Goal: Task Accomplishment & Management: Manage account settings

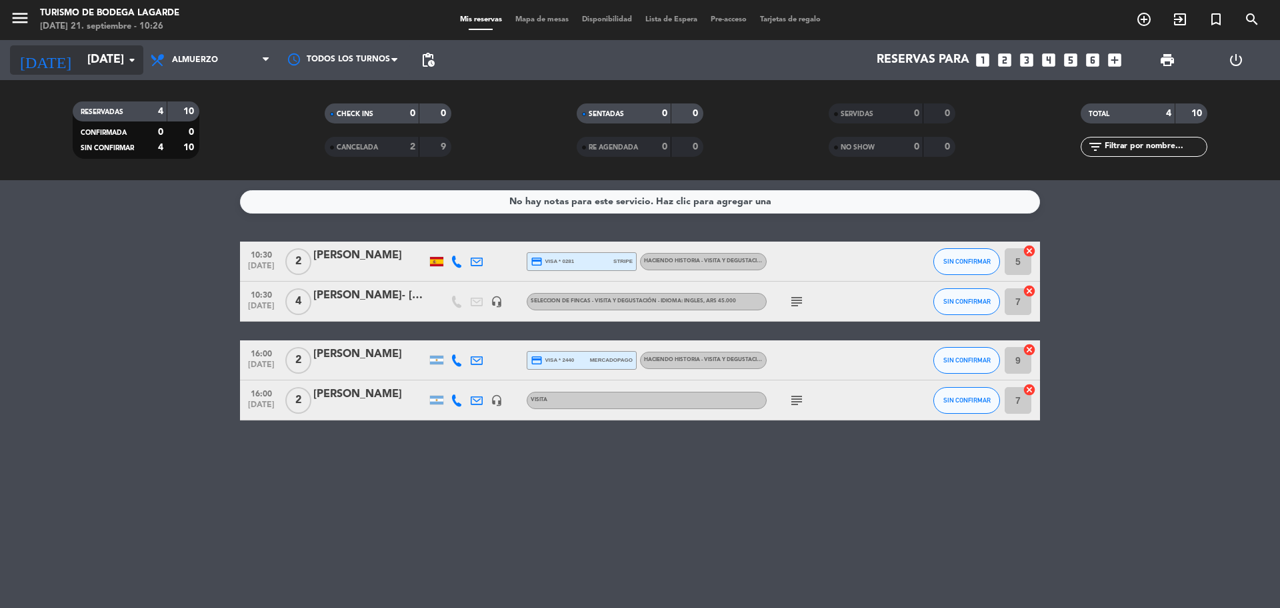
click at [130, 65] on icon "arrow_drop_down" at bounding box center [132, 60] width 16 height 16
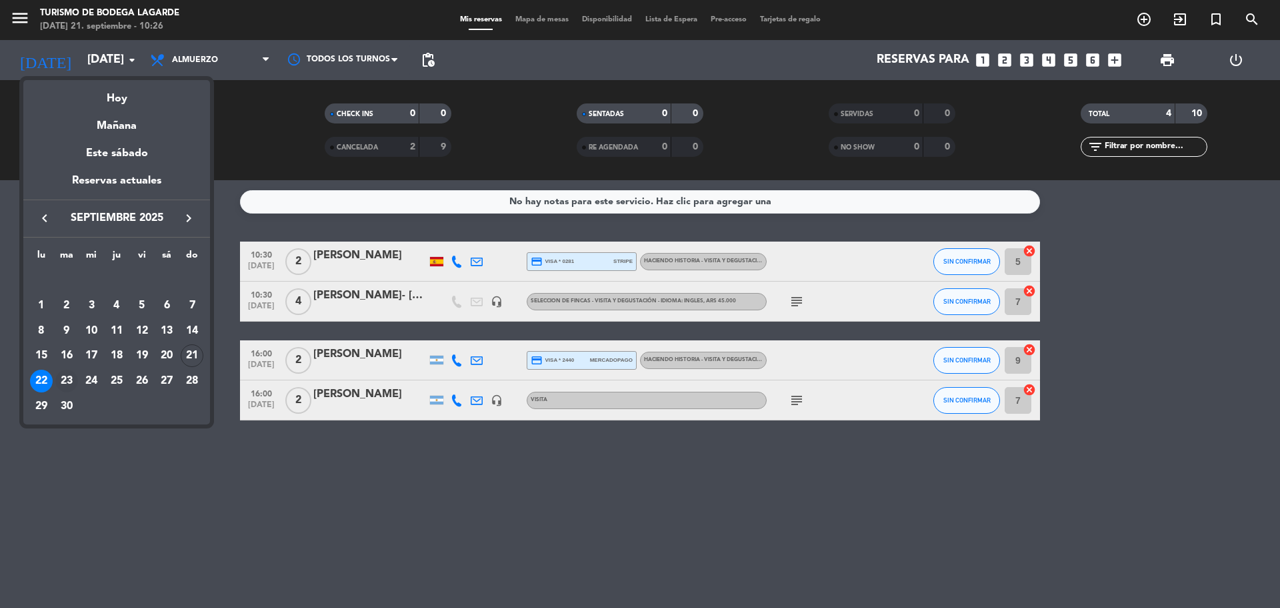
click at [65, 376] on div "23" at bounding box center [66, 380] width 23 height 23
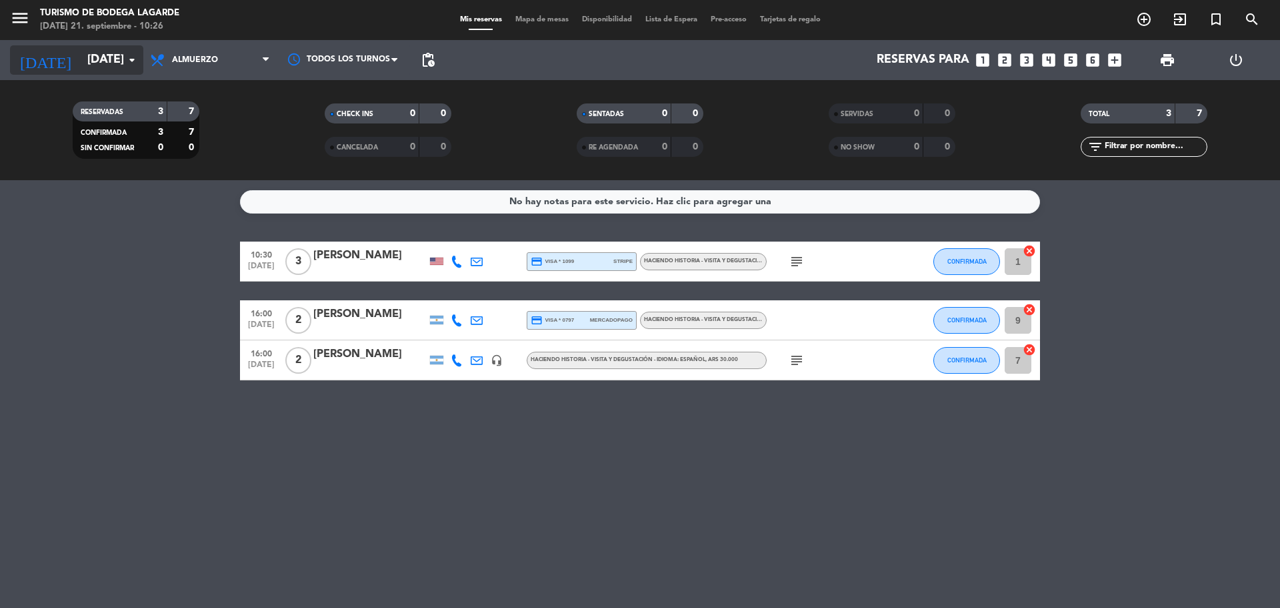
click at [99, 59] on input "[DATE]" at bounding box center [158, 60] width 155 height 27
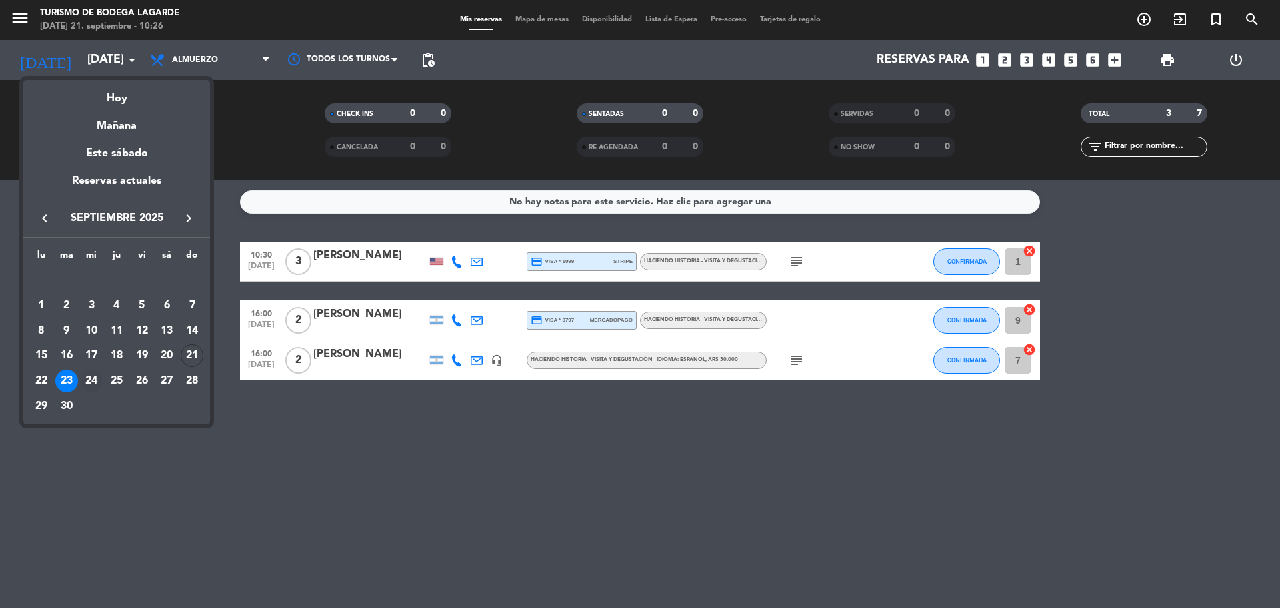
click at [89, 380] on div "24" at bounding box center [91, 380] width 23 height 23
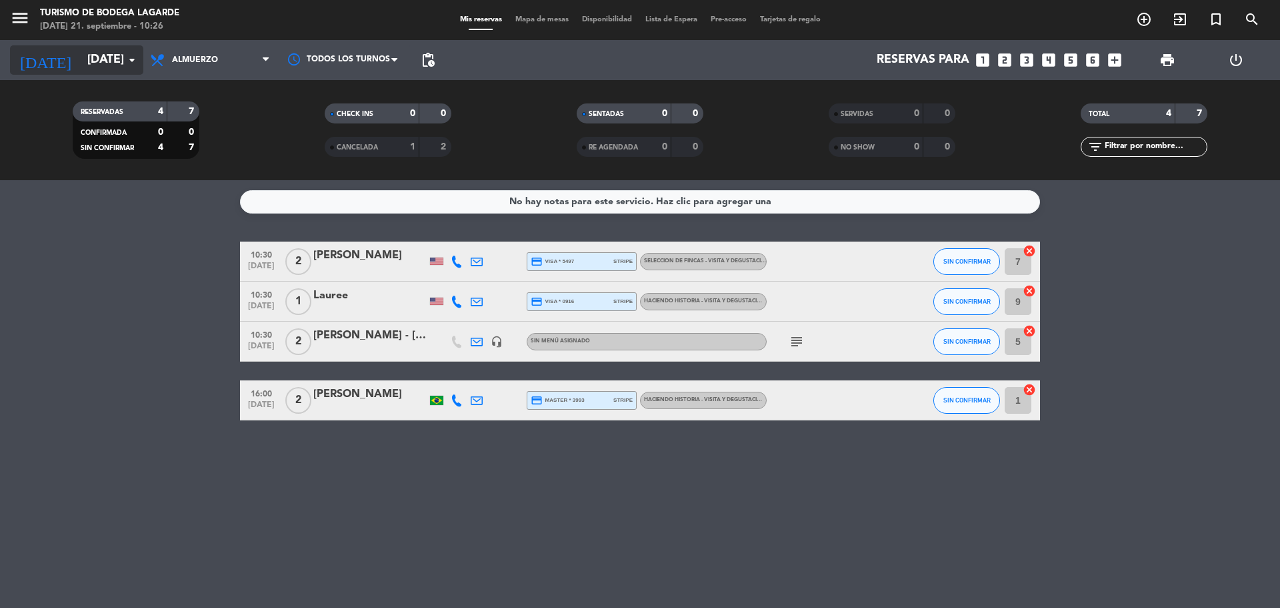
click at [105, 61] on input "[DATE]" at bounding box center [158, 60] width 155 height 27
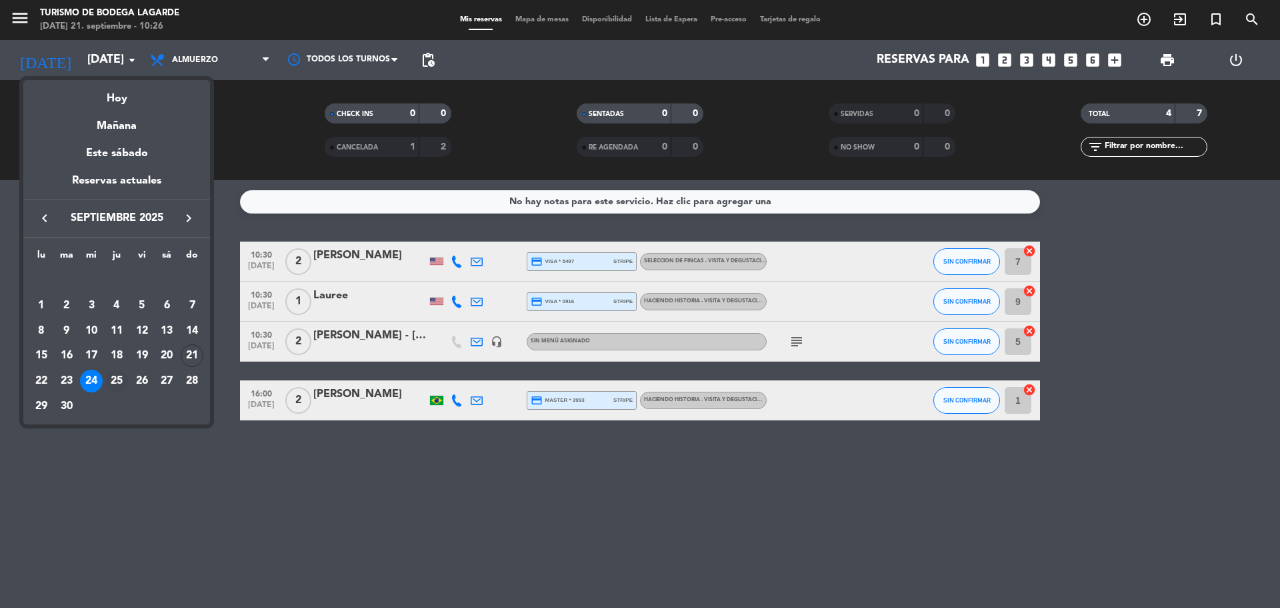
click at [117, 375] on div "25" at bounding box center [116, 380] width 23 height 23
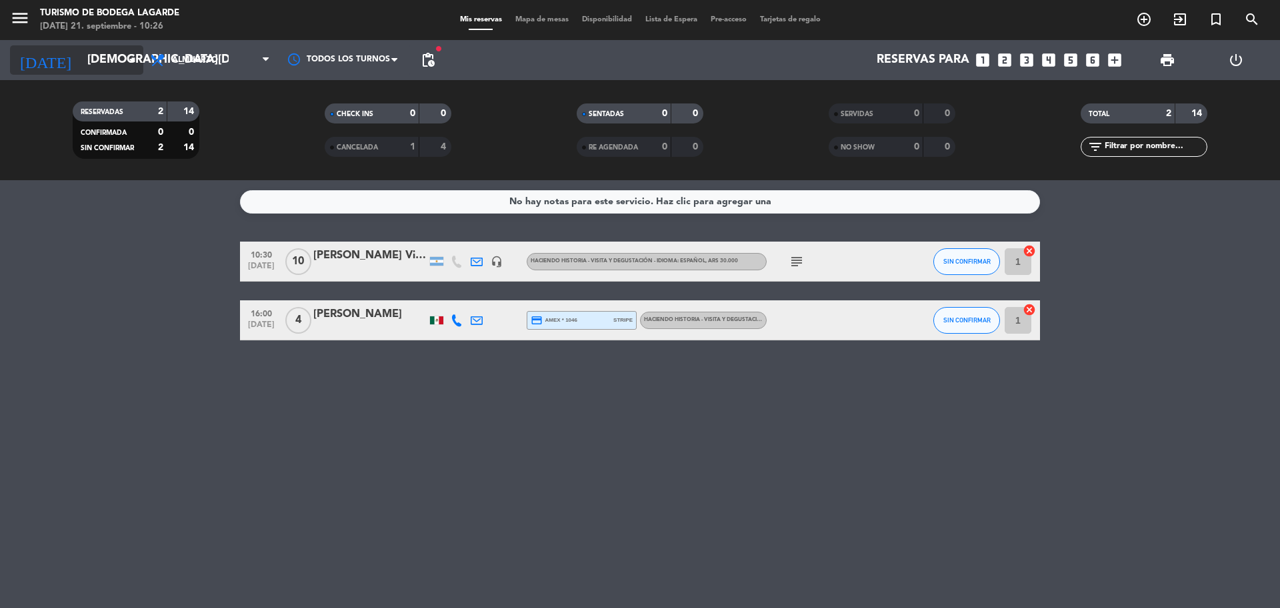
click at [118, 58] on input "[DEMOGRAPHIC_DATA][DATE]" at bounding box center [158, 60] width 155 height 27
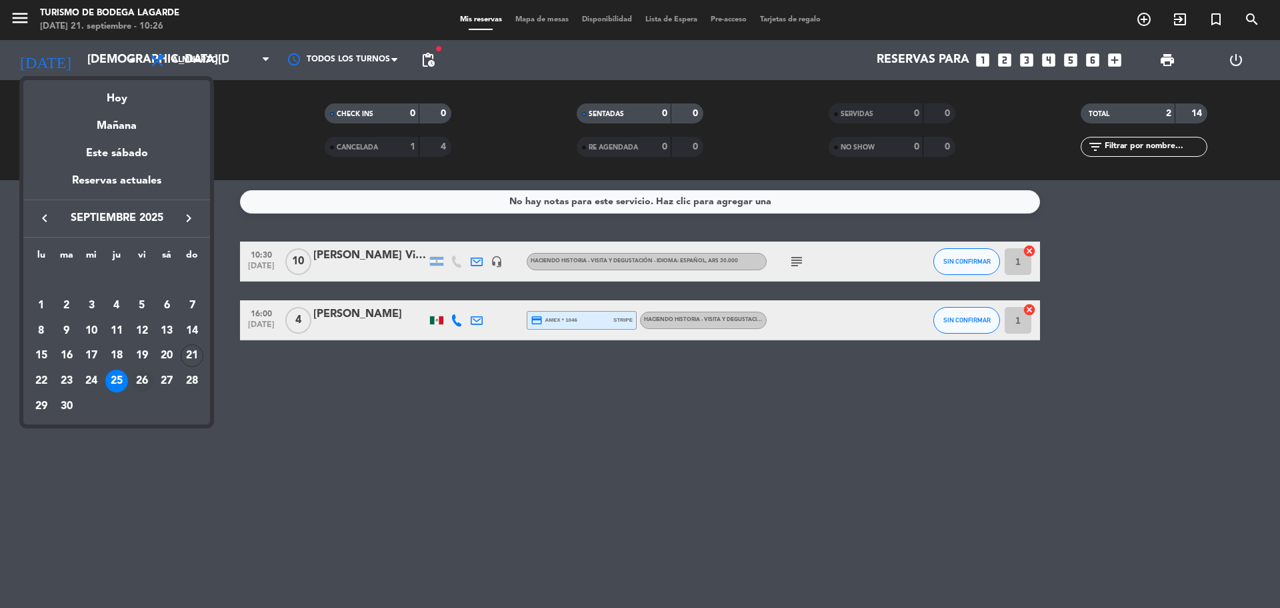
click at [147, 379] on div "26" at bounding box center [142, 380] width 23 height 23
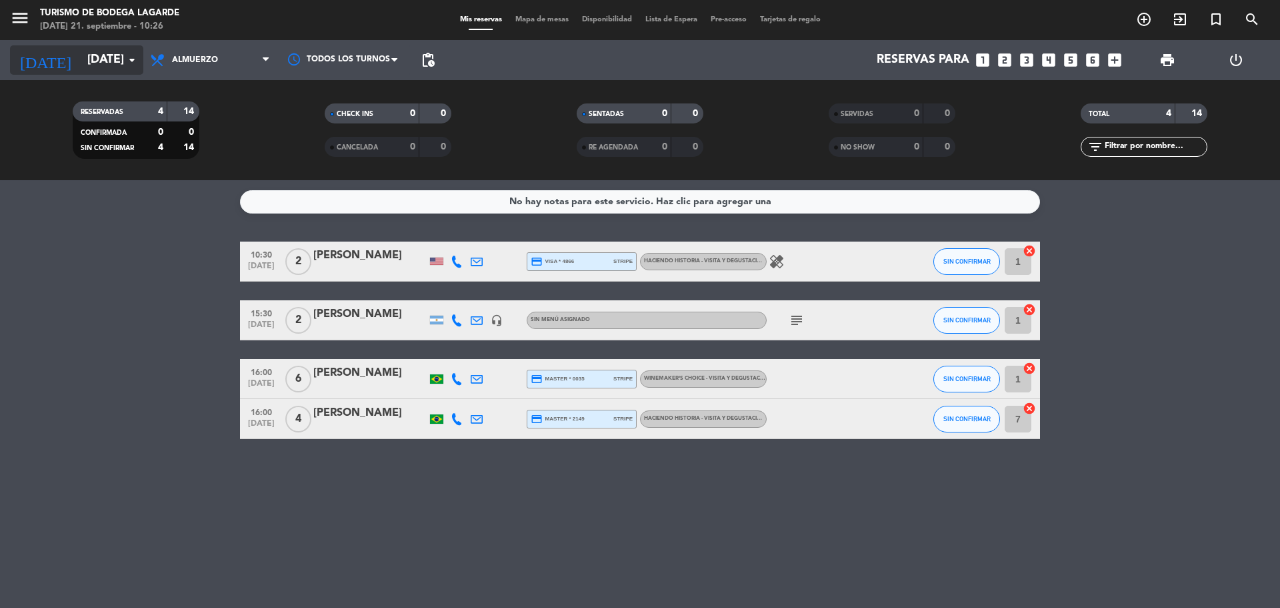
click at [118, 65] on input "[DATE]" at bounding box center [158, 60] width 155 height 27
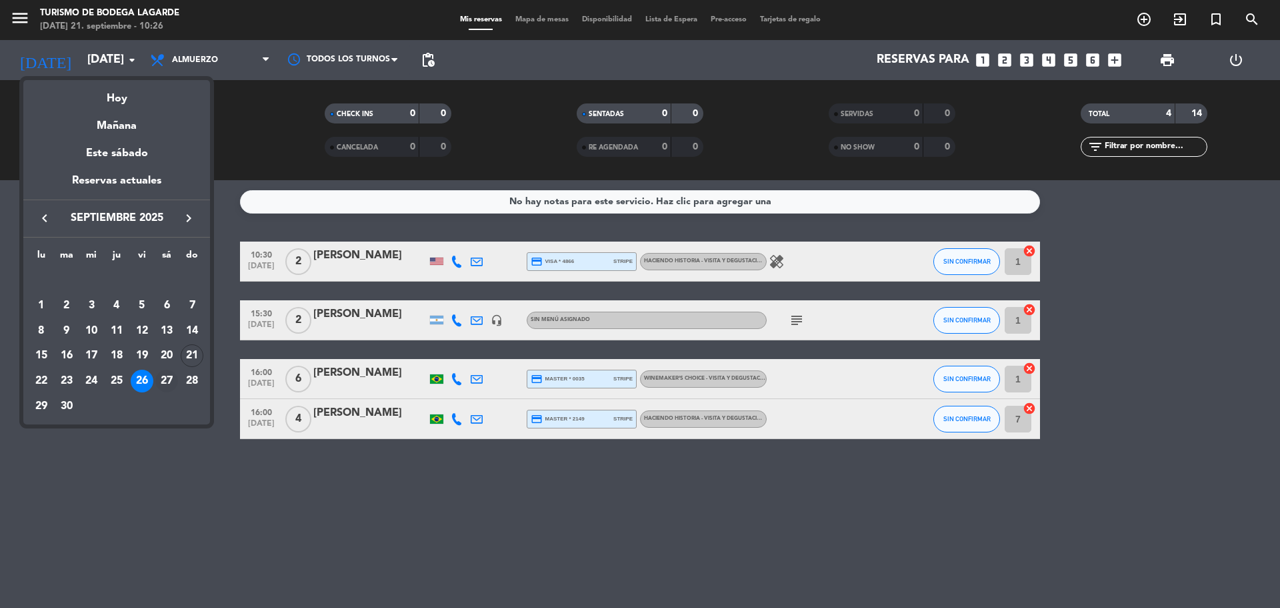
click at [165, 382] on div "27" at bounding box center [166, 380] width 23 height 23
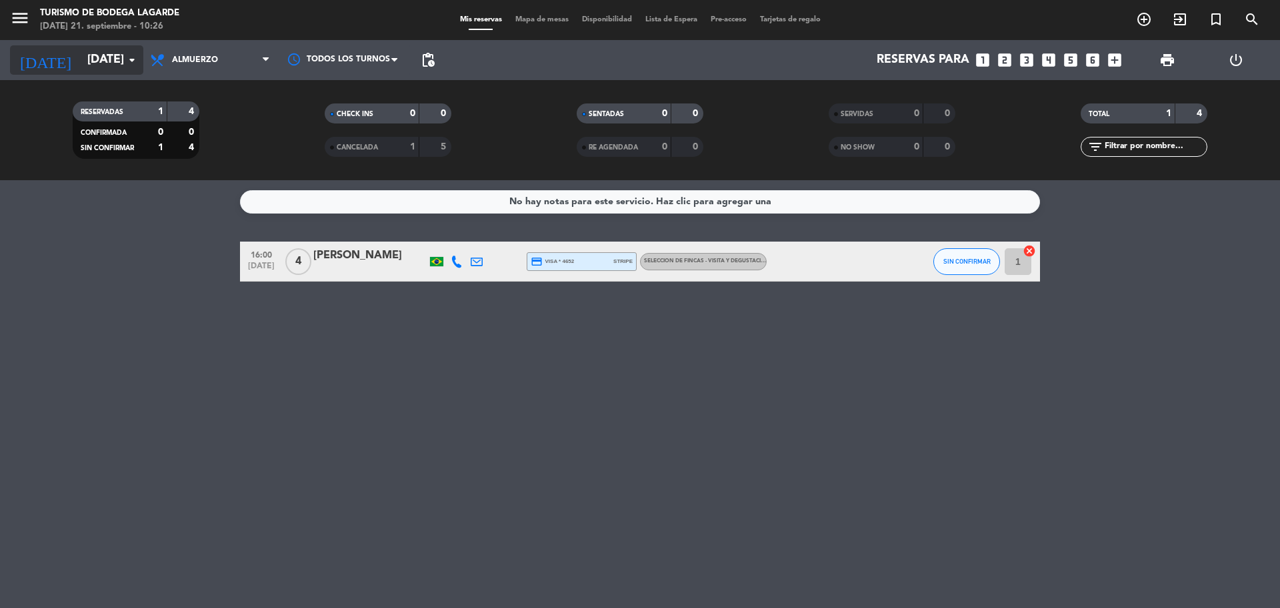
click at [125, 59] on icon "arrow_drop_down" at bounding box center [132, 60] width 16 height 16
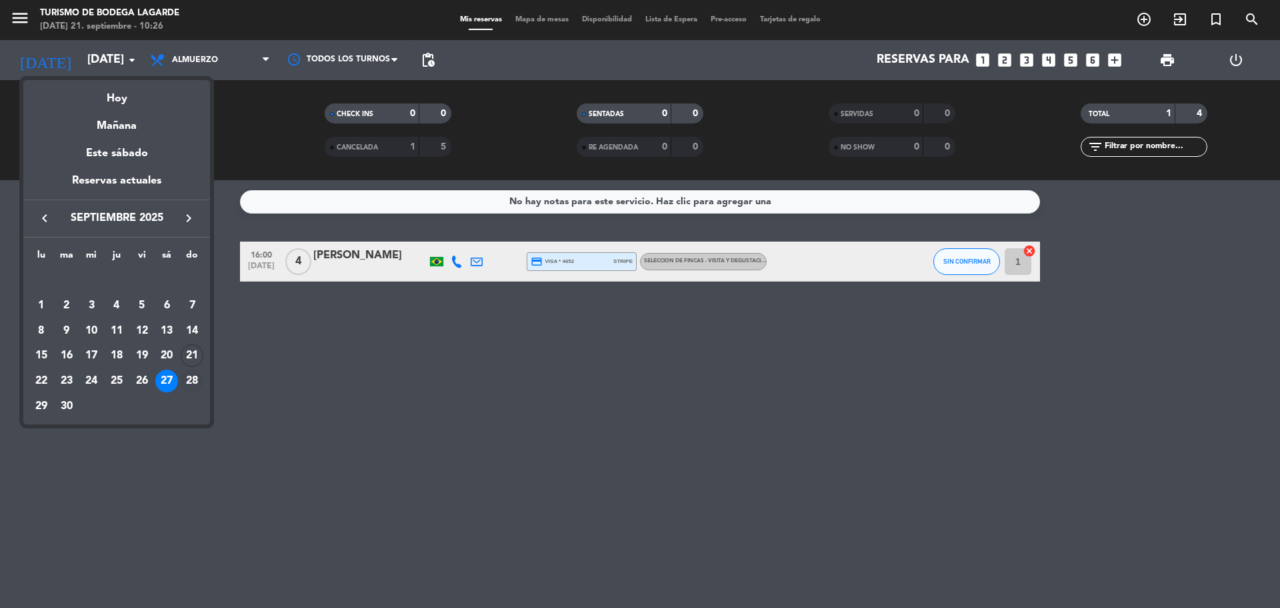
click at [197, 379] on div "28" at bounding box center [192, 380] width 23 height 23
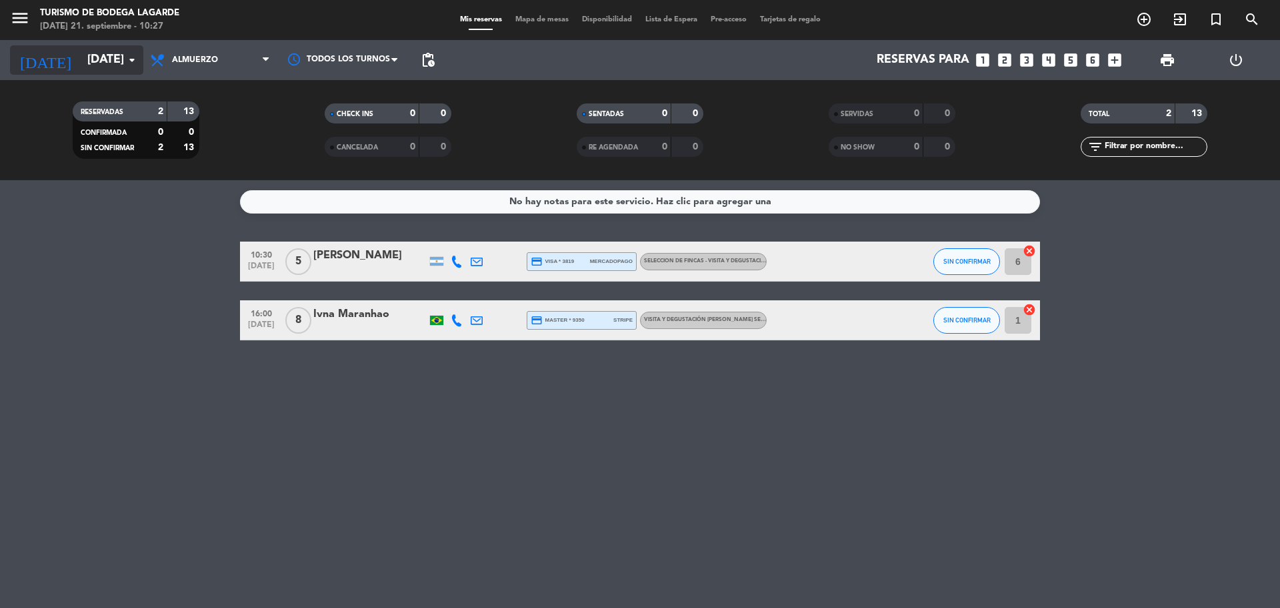
click at [81, 65] on input "[DATE]" at bounding box center [158, 60] width 155 height 27
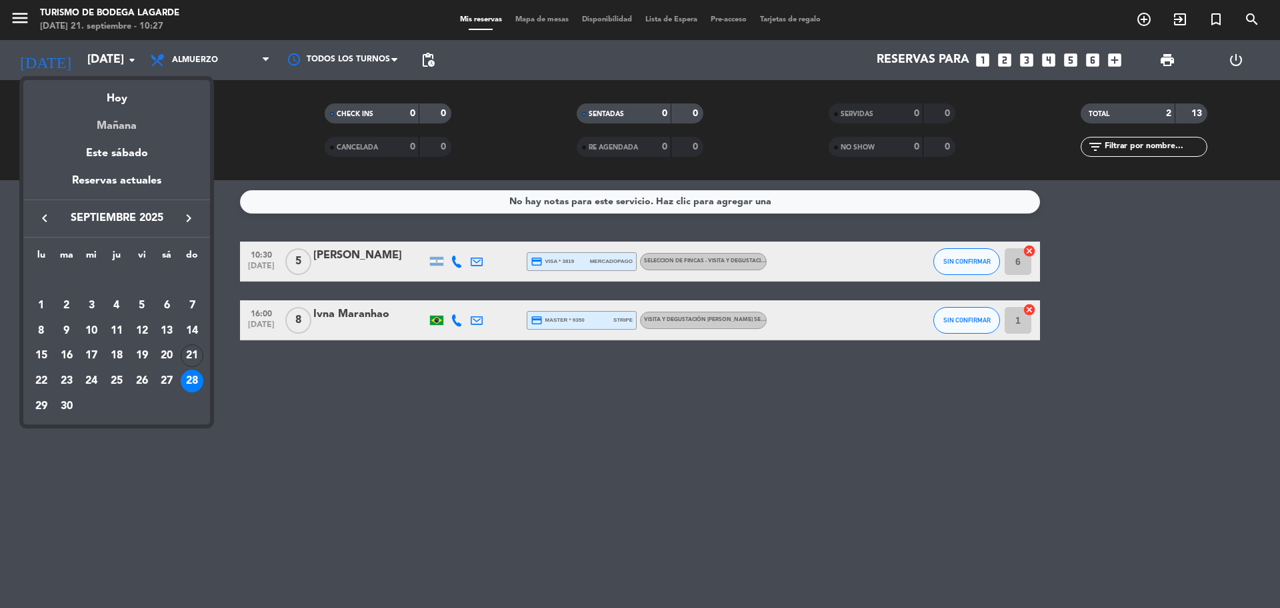
click at [117, 128] on div "Mañana" at bounding box center [116, 120] width 187 height 27
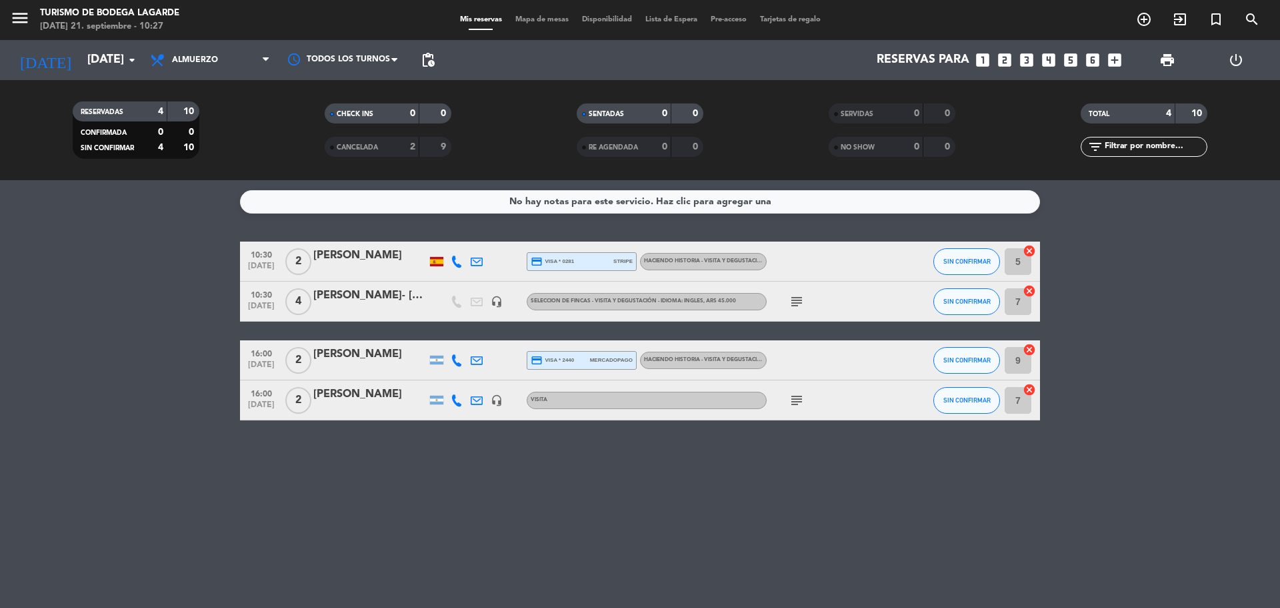
click at [367, 267] on div at bounding box center [369, 270] width 113 height 11
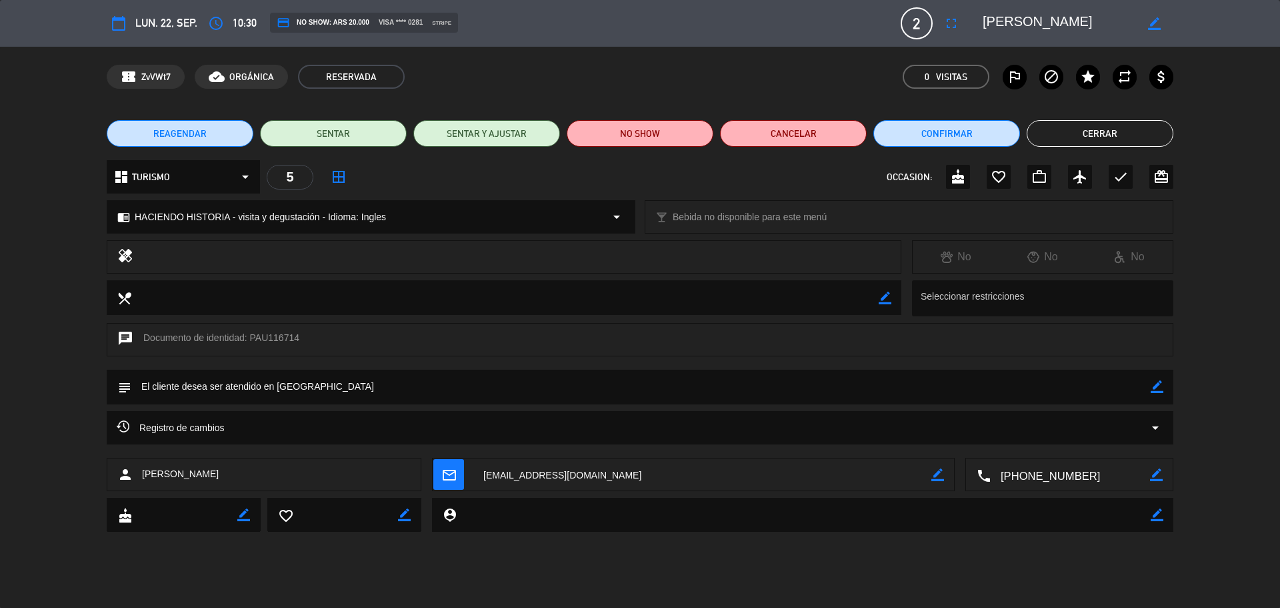
click at [1056, 472] on textarea at bounding box center [1070, 474] width 159 height 33
click at [1060, 443] on span "Click para copiar" at bounding box center [1054, 442] width 70 height 14
click at [1019, 22] on textarea at bounding box center [1059, 23] width 153 height 24
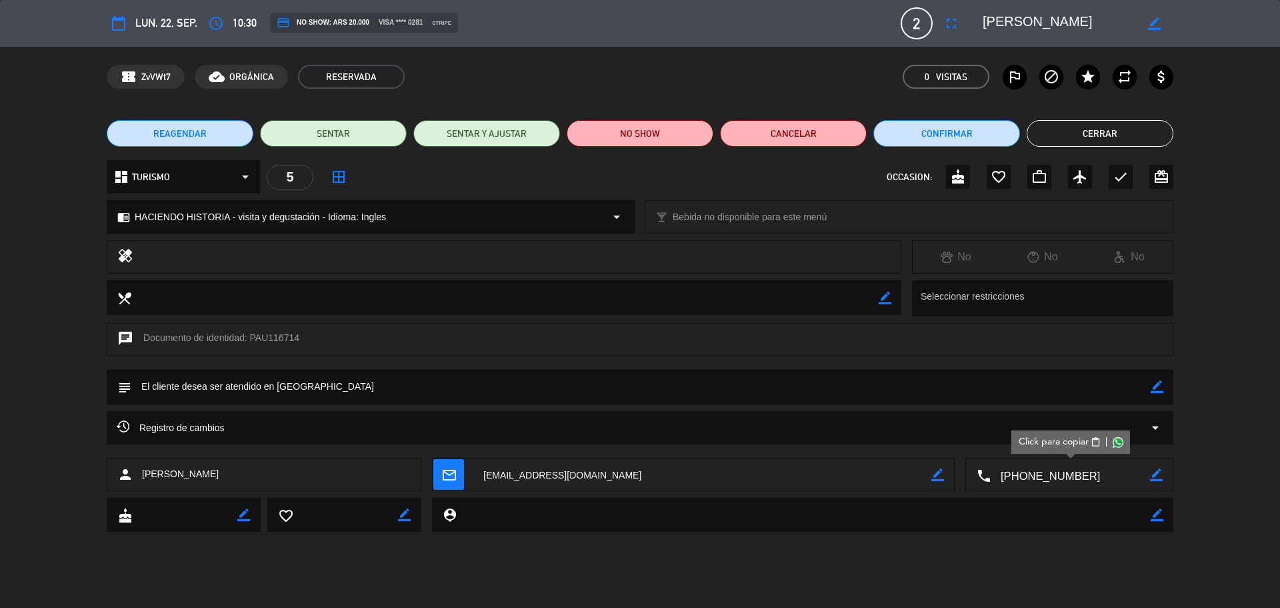
click at [1086, 137] on button "Cerrar" at bounding box center [1100, 133] width 147 height 27
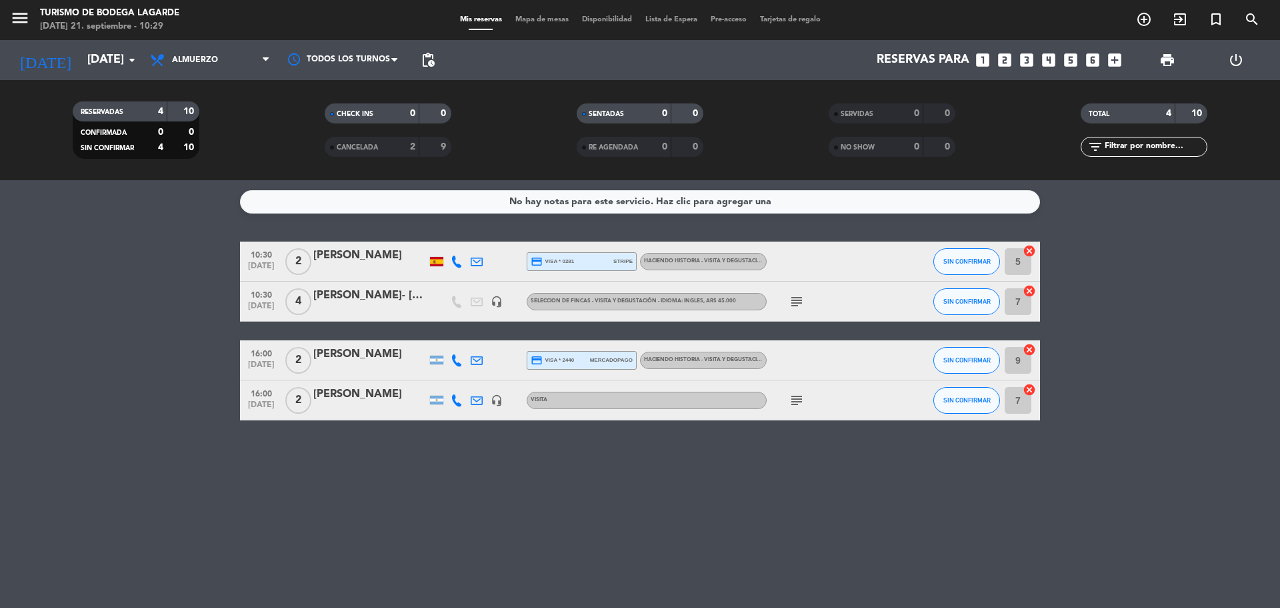
click at [375, 302] on div "[PERSON_NAME]- [PERSON_NAME]" at bounding box center [369, 295] width 113 height 17
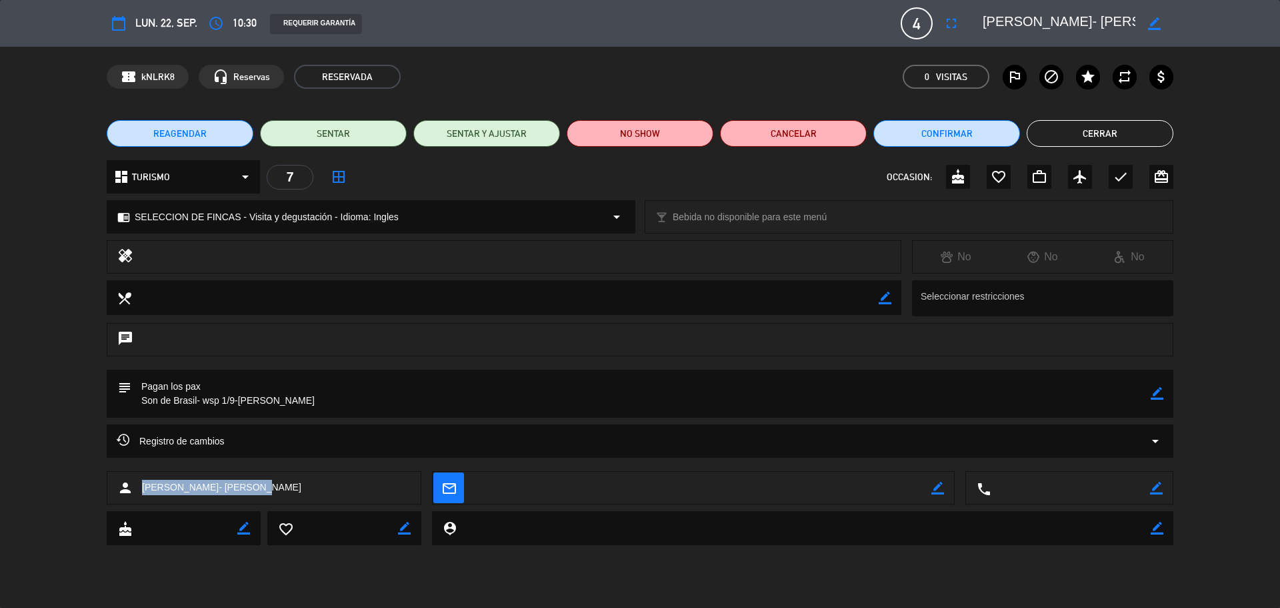
drag, startPoint x: 241, startPoint y: 485, endPoint x: 140, endPoint y: 486, distance: 101.4
click at [140, 486] on div "person [PERSON_NAME]- [PERSON_NAME]" at bounding box center [264, 487] width 315 height 33
copy span "[PERSON_NAME]-"
click at [1066, 130] on button "Cerrar" at bounding box center [1100, 133] width 147 height 27
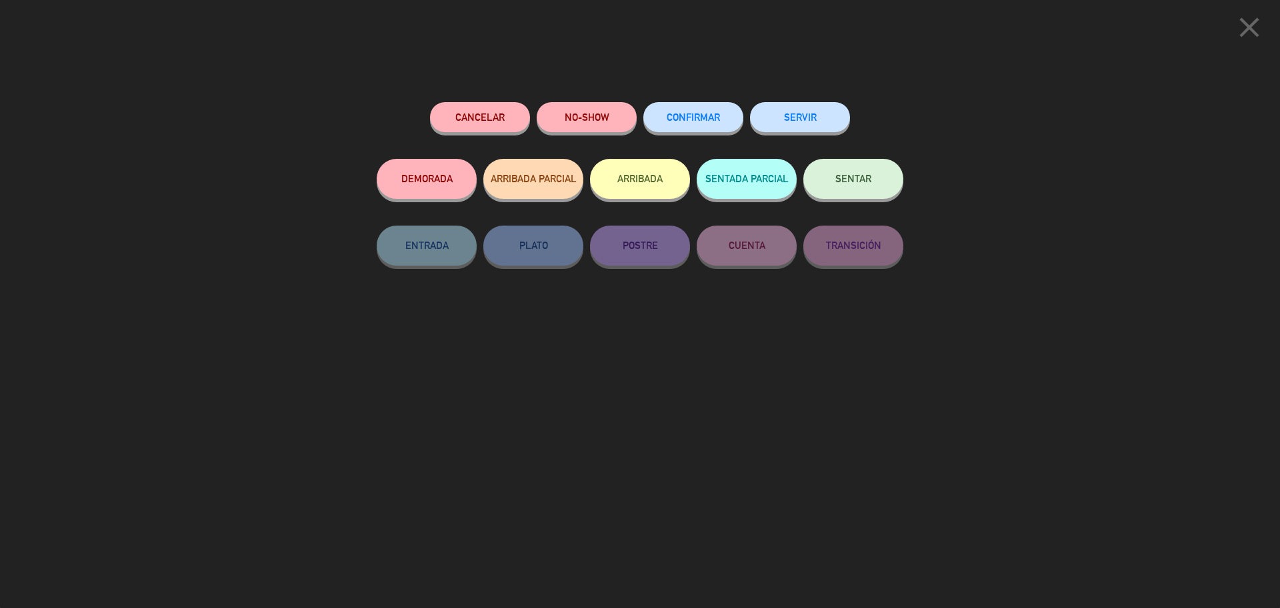
click at [1249, 27] on icon "close" at bounding box center [1249, 27] width 33 height 33
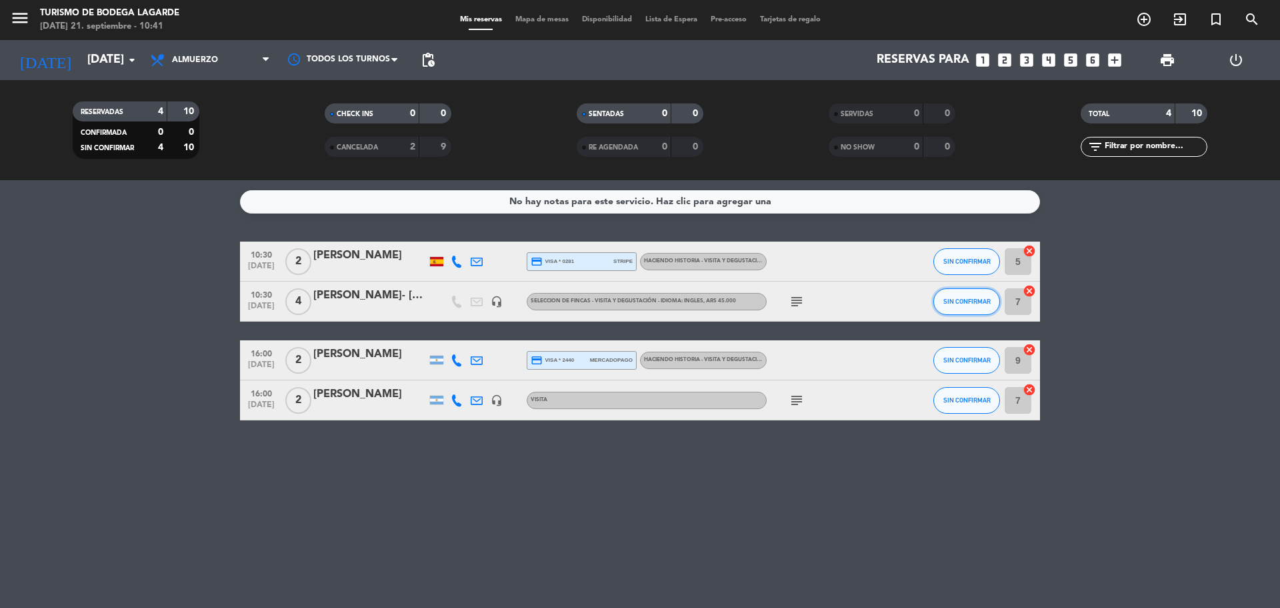
click at [971, 291] on button "SIN CONFIRMAR" at bounding box center [967, 301] width 67 height 27
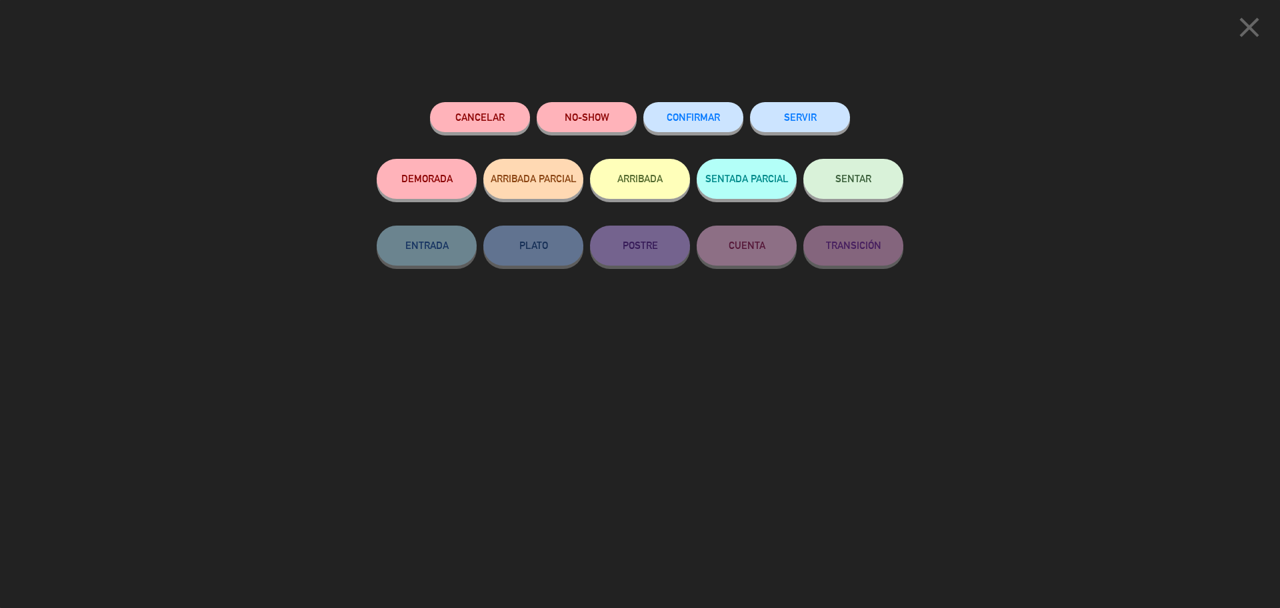
click at [726, 134] on div "CONFIRMAR" at bounding box center [694, 130] width 100 height 57
click at [716, 117] on span "CONFIRMAR" at bounding box center [693, 116] width 53 height 11
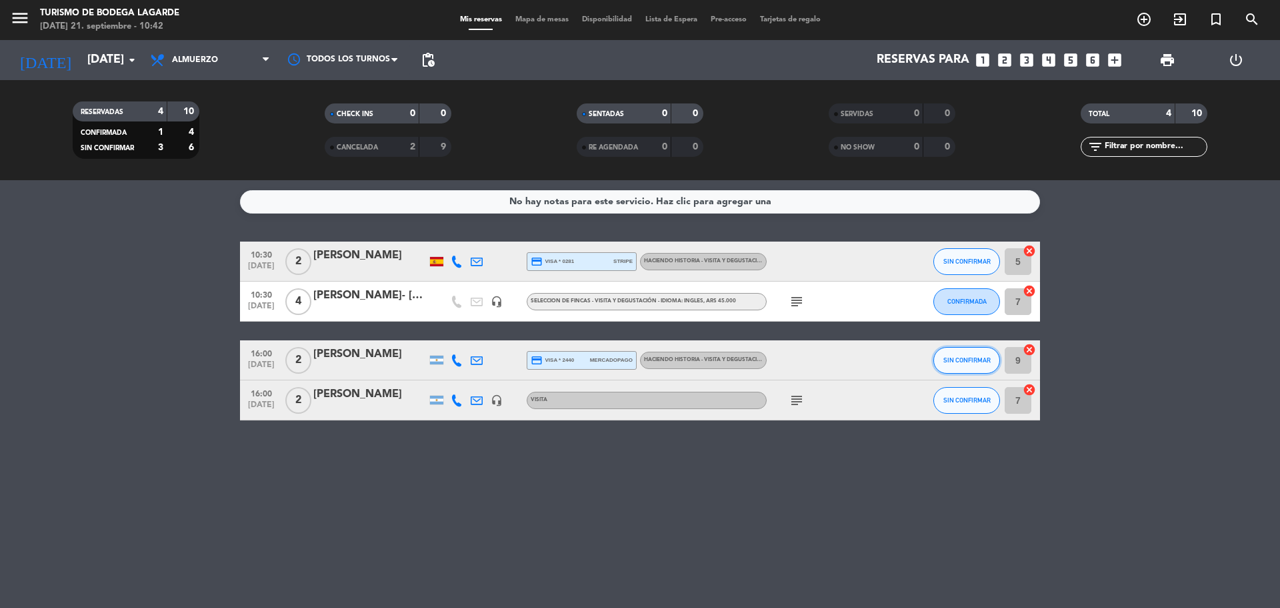
click at [987, 359] on span "SIN CONFIRMAR" at bounding box center [967, 359] width 47 height 7
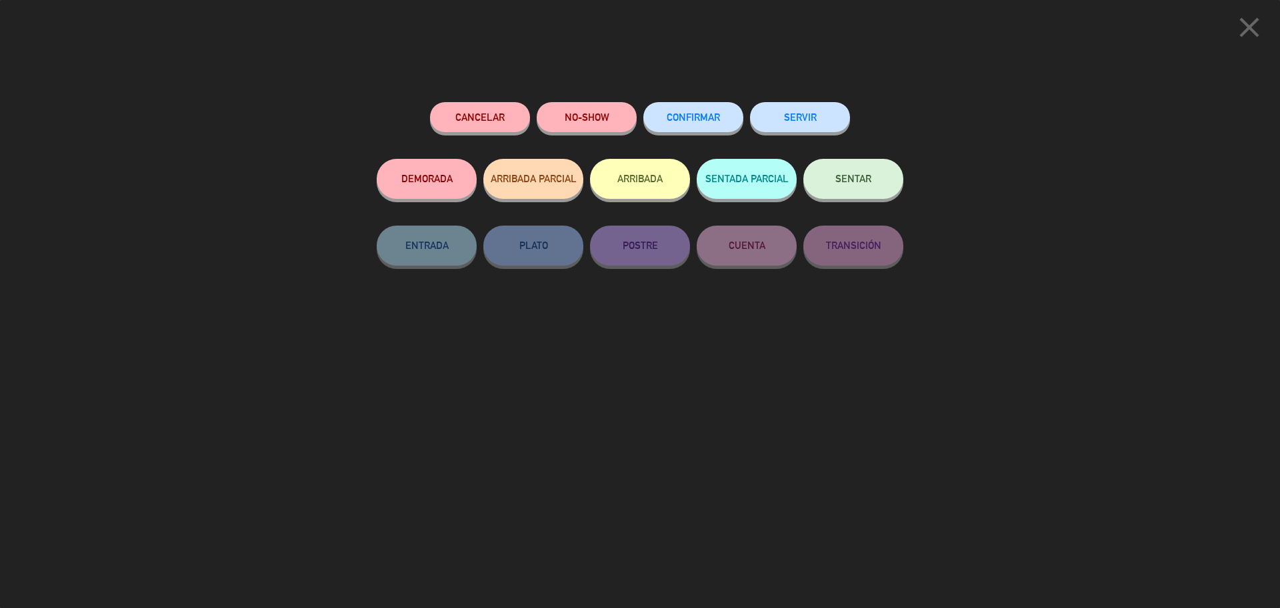
click at [717, 130] on button "CONFIRMAR" at bounding box center [694, 117] width 100 height 30
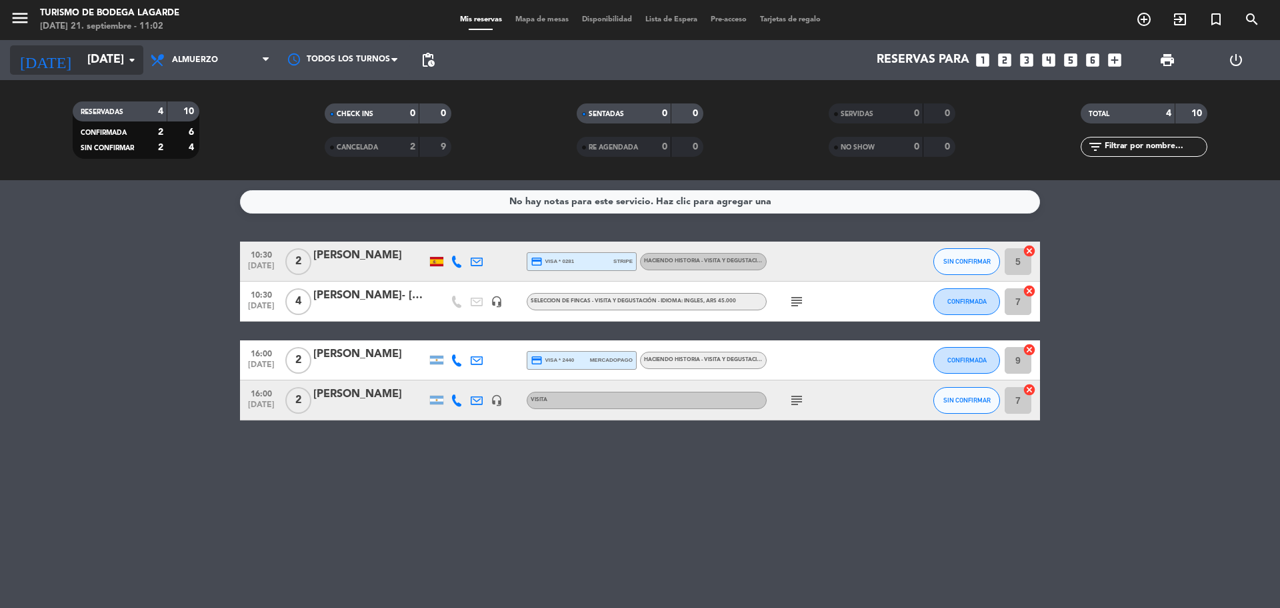
click at [81, 72] on input "[DATE]" at bounding box center [158, 60] width 155 height 27
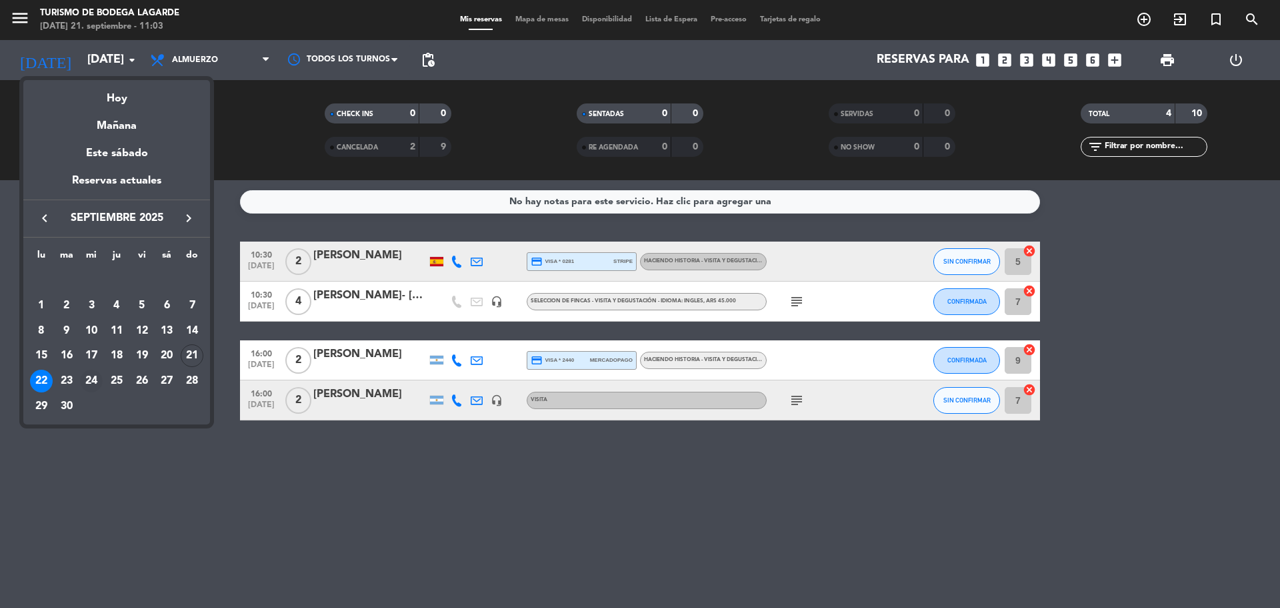
click at [97, 382] on div "24" at bounding box center [91, 380] width 23 height 23
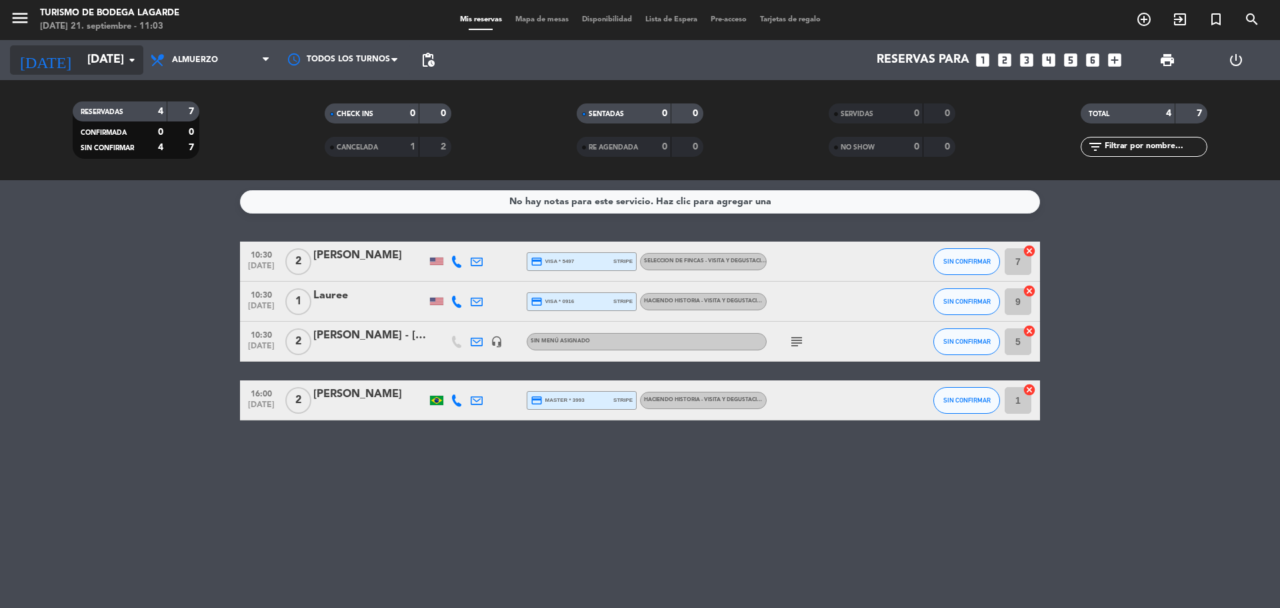
click at [101, 52] on input "[DATE]" at bounding box center [158, 60] width 155 height 27
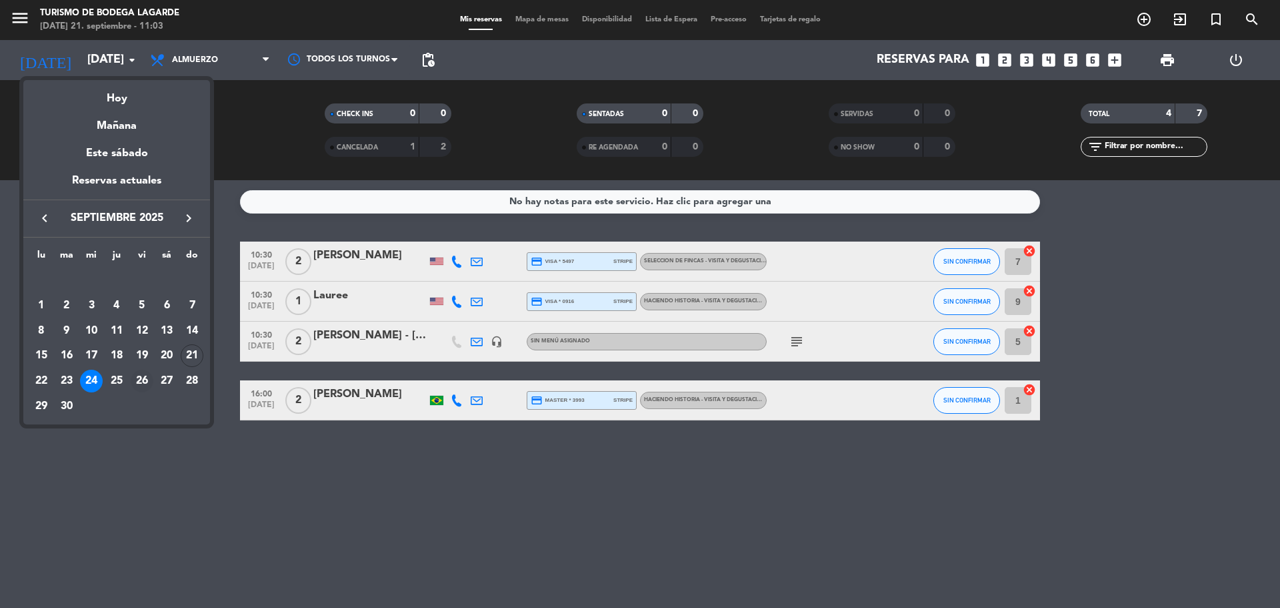
click at [136, 377] on div "26" at bounding box center [142, 380] width 23 height 23
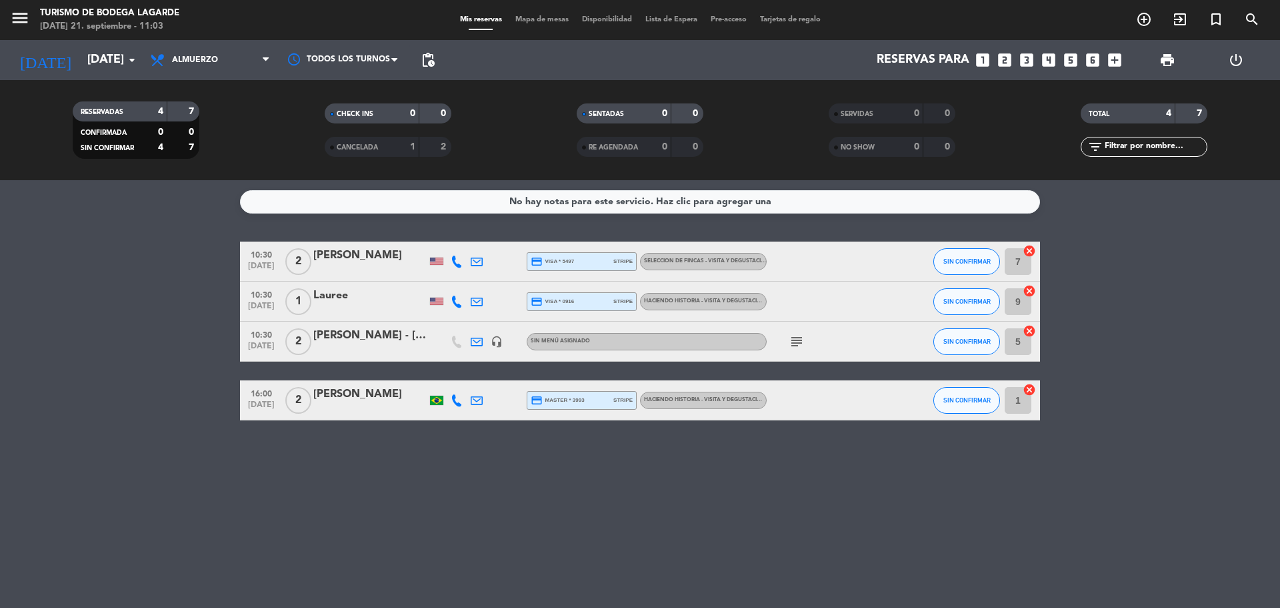
type input "[DATE]"
